Goal: Task Accomplishment & Management: Use online tool/utility

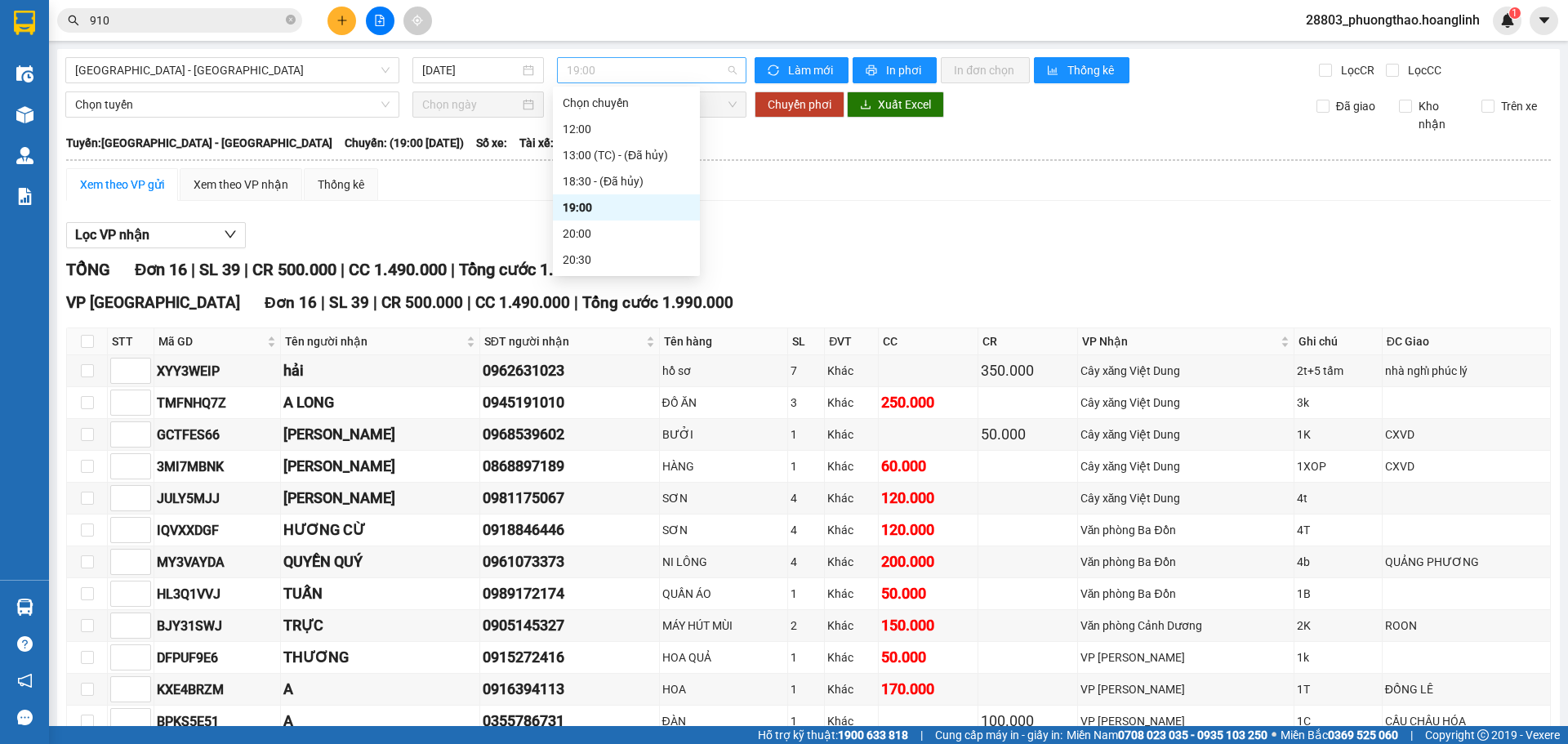
click at [669, 78] on span "19:00" at bounding box center [651, 70] width 170 height 25
click at [575, 234] on div "20:00" at bounding box center [626, 234] width 128 height 18
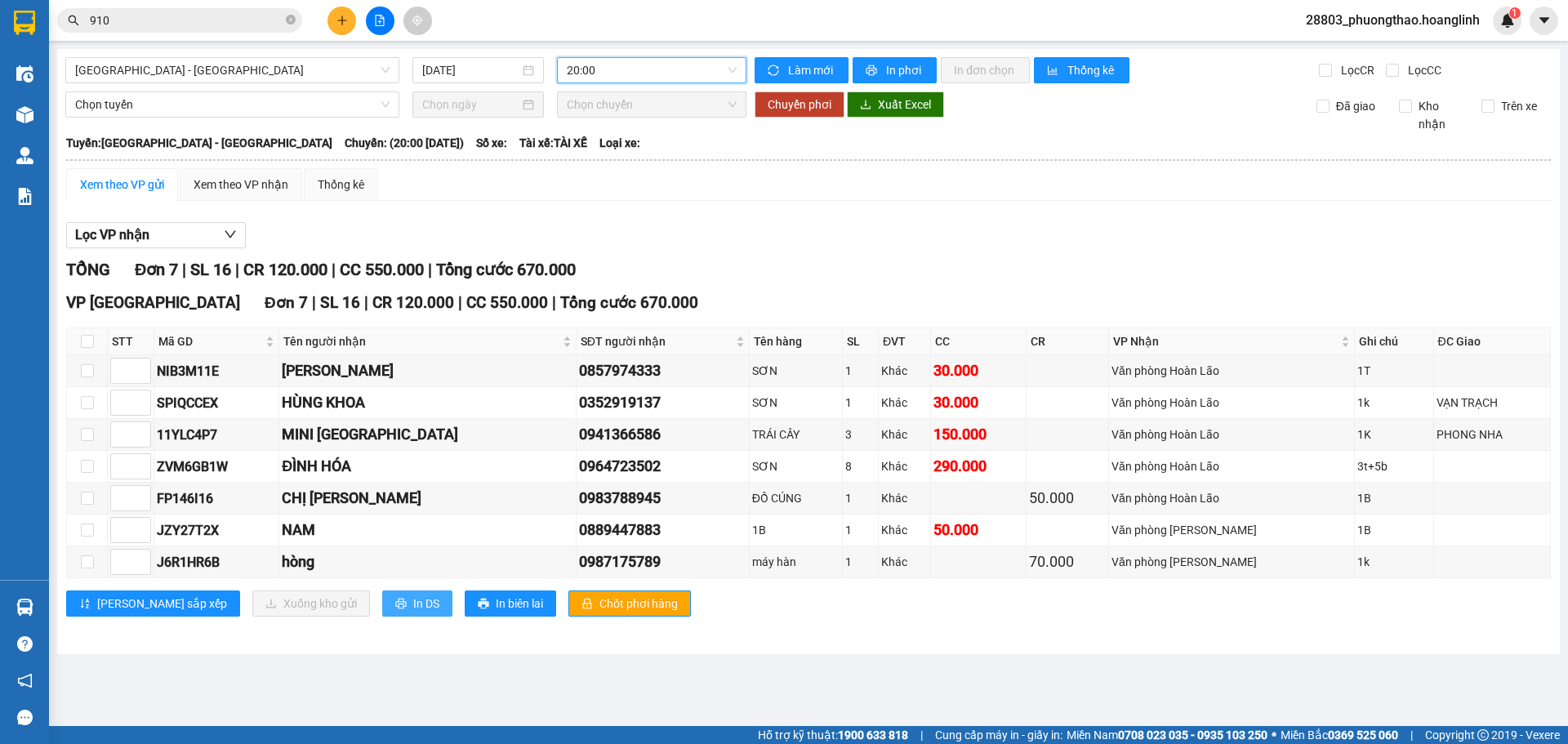
click at [383, 602] on button "In DS" at bounding box center [417, 604] width 71 height 26
click at [383, 591] on button "In DS" at bounding box center [417, 604] width 71 height 26
click at [658, 72] on span "20:00" at bounding box center [651, 70] width 170 height 25
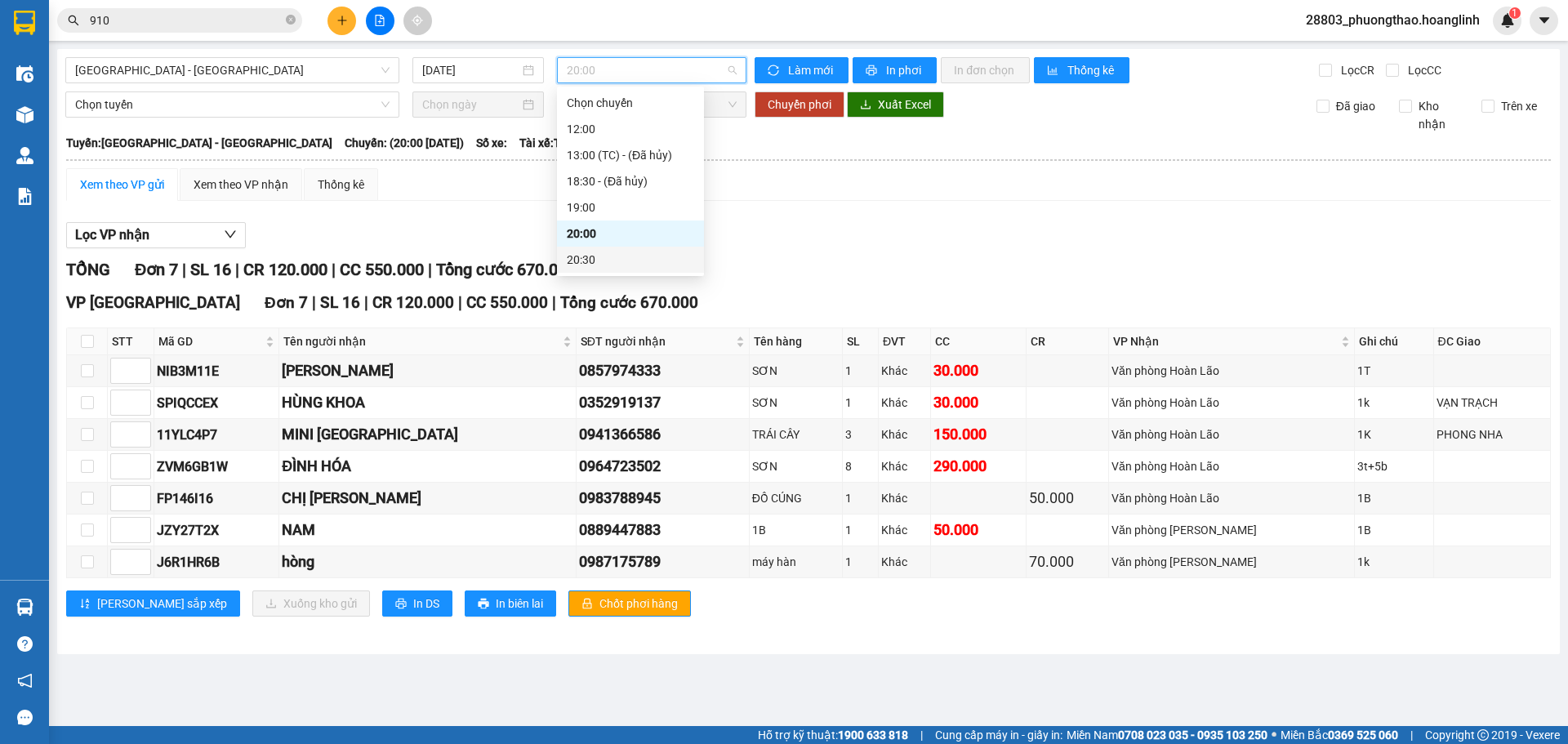
drag, startPoint x: 620, startPoint y: 256, endPoint x: 618, endPoint y: 274, distance: 18.1
click at [620, 268] on div "20:30" at bounding box center [630, 260] width 128 height 18
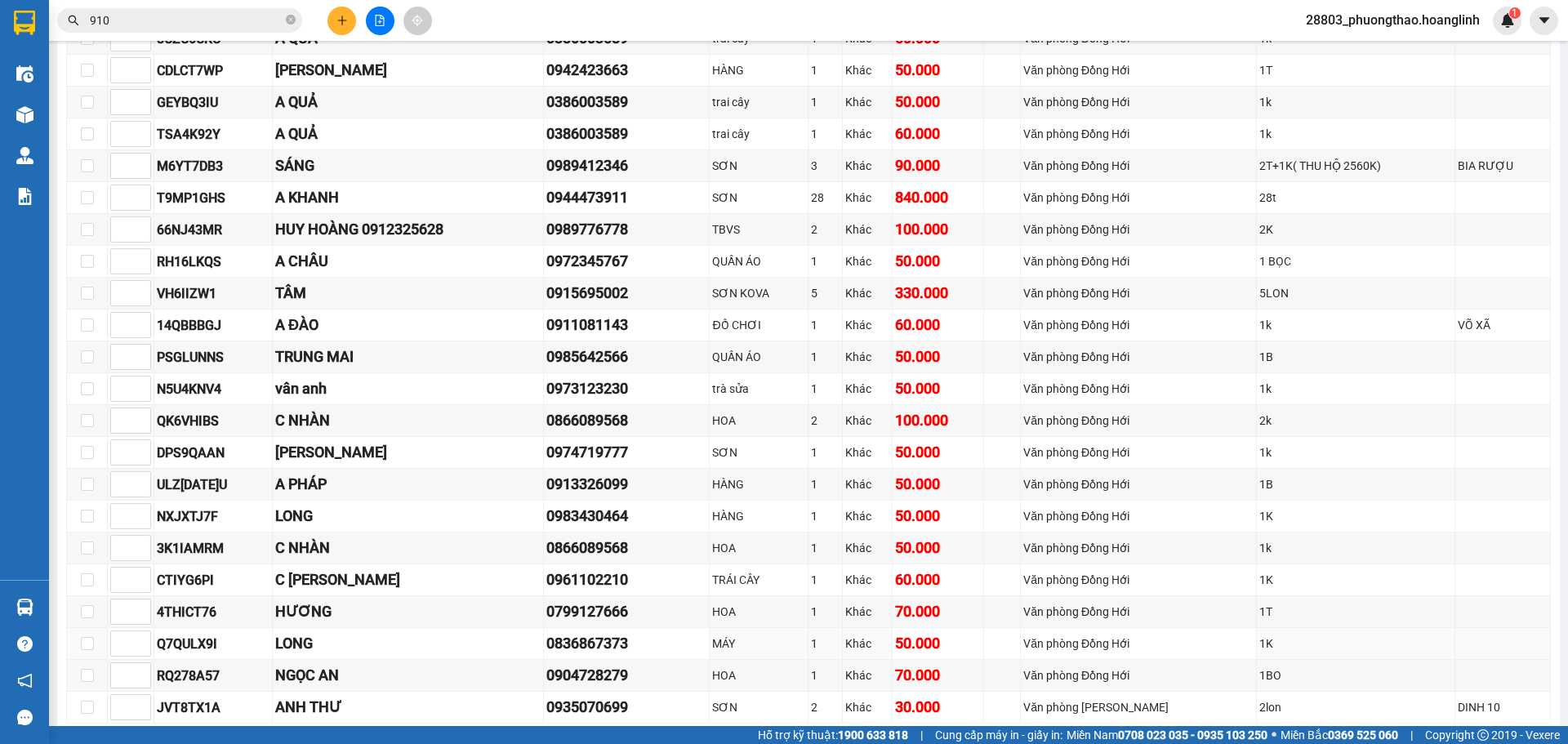
scroll to position [478, 0]
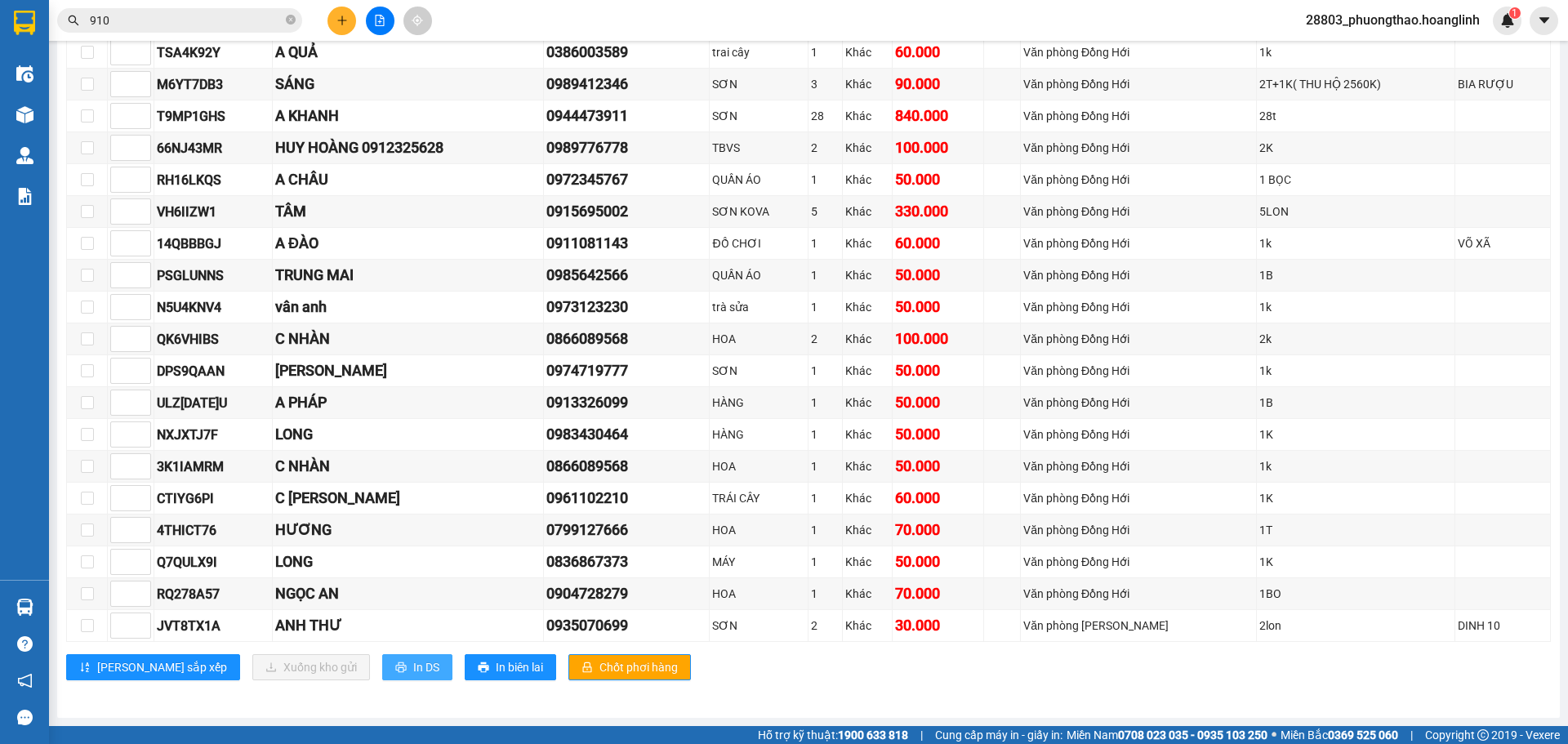
click at [413, 672] on span "In DS" at bounding box center [426, 667] width 26 height 18
